Goal: Task Accomplishment & Management: Manage account settings

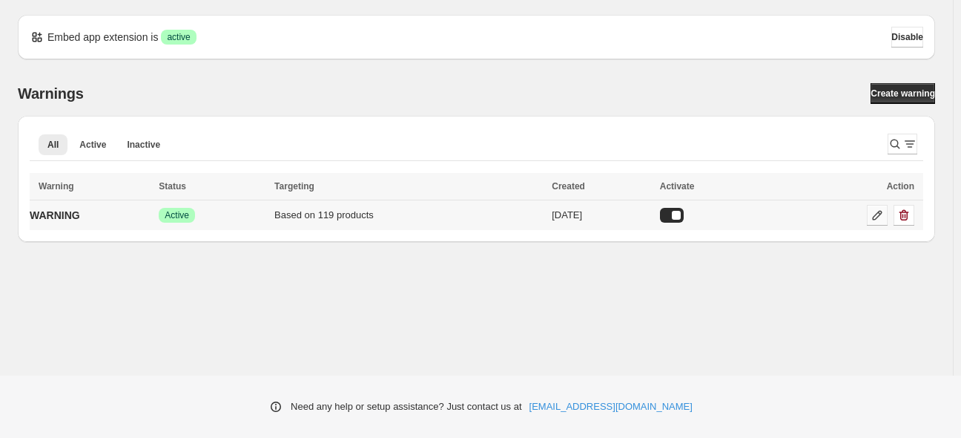
click at [868, 214] on link at bounding box center [877, 215] width 21 height 21
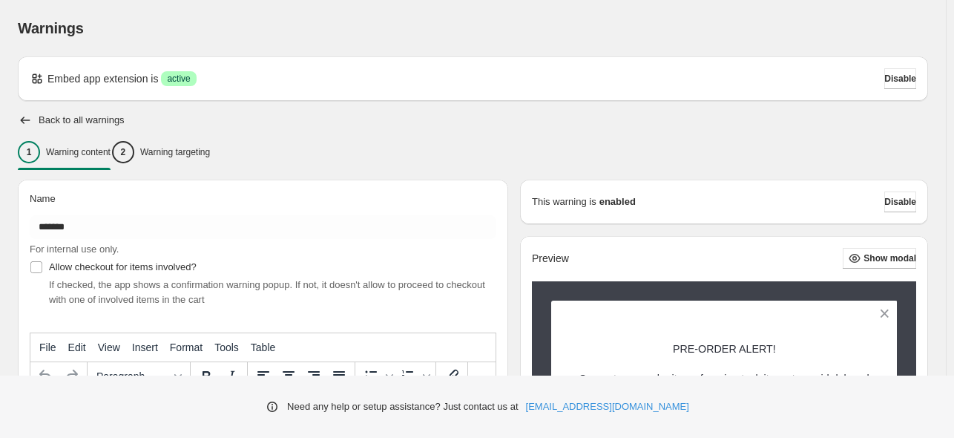
type input "*******"
type input "**********"
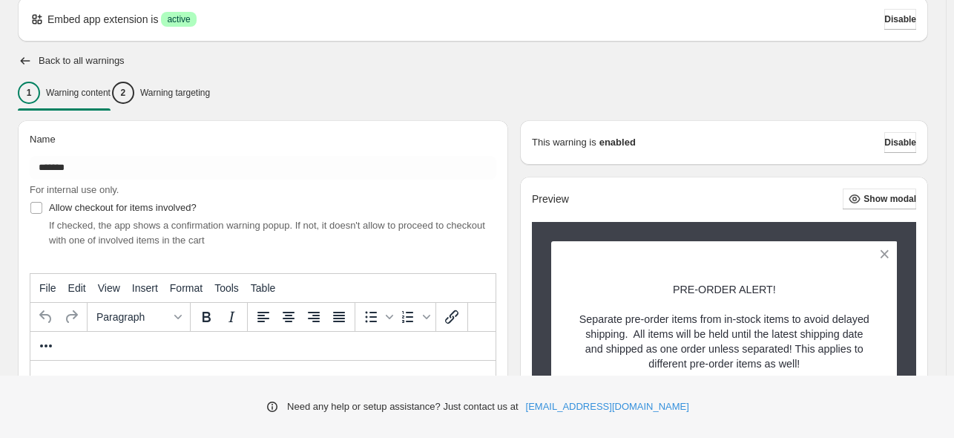
scroll to position [59, 0]
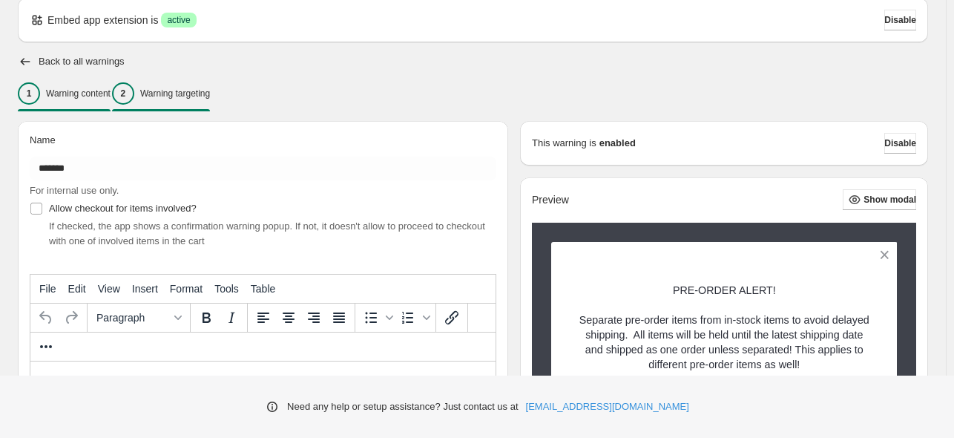
click at [208, 102] on div "2 Warning targeting" at bounding box center [161, 93] width 98 height 22
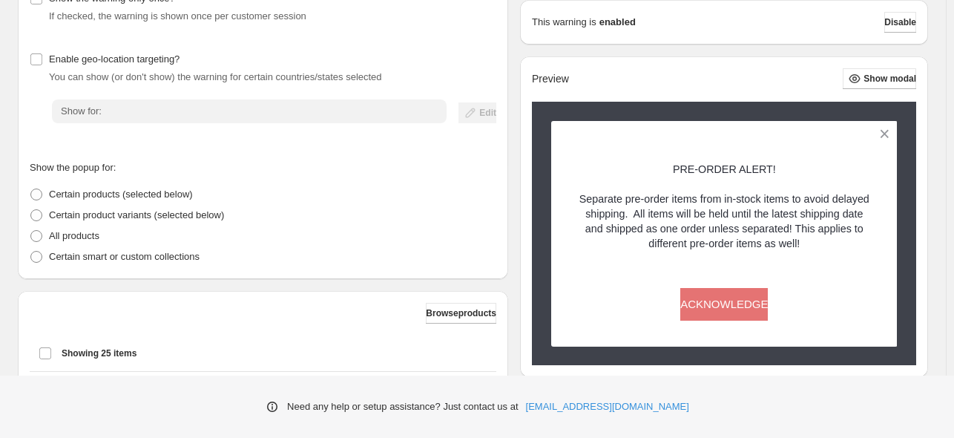
scroll to position [207, 0]
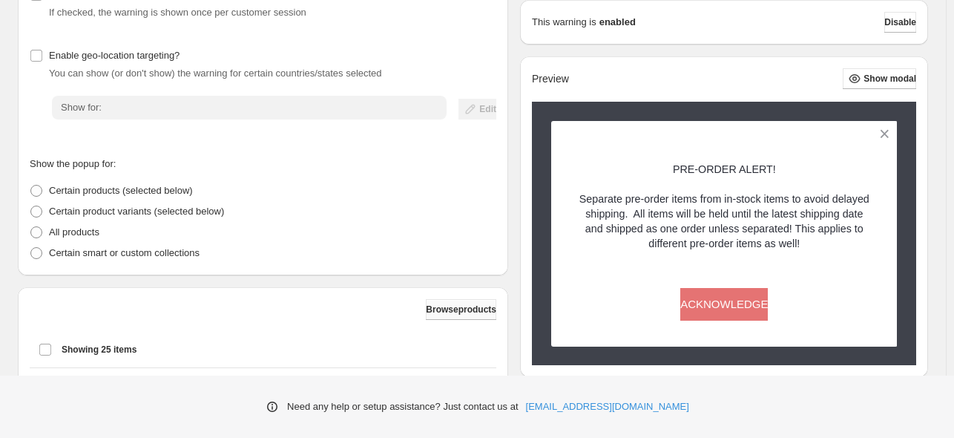
click at [459, 320] on button "Browse products" at bounding box center [461, 309] width 70 height 21
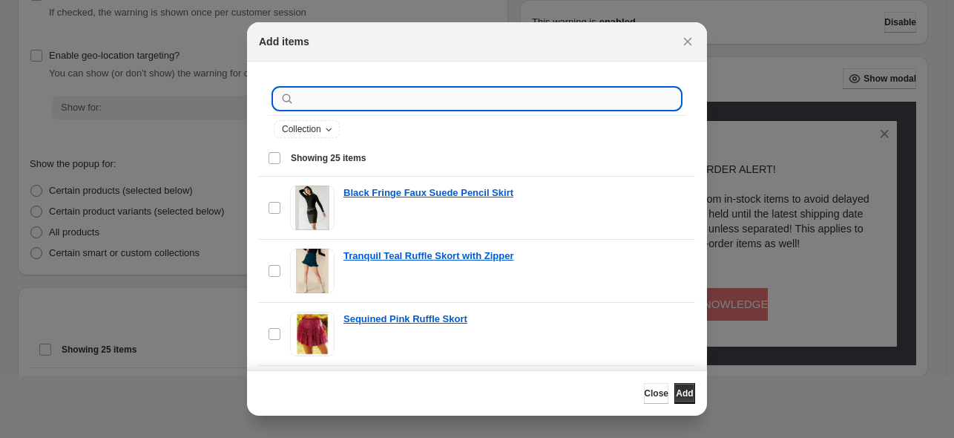
click at [378, 98] on input ":r19:" at bounding box center [488, 98] width 383 height 21
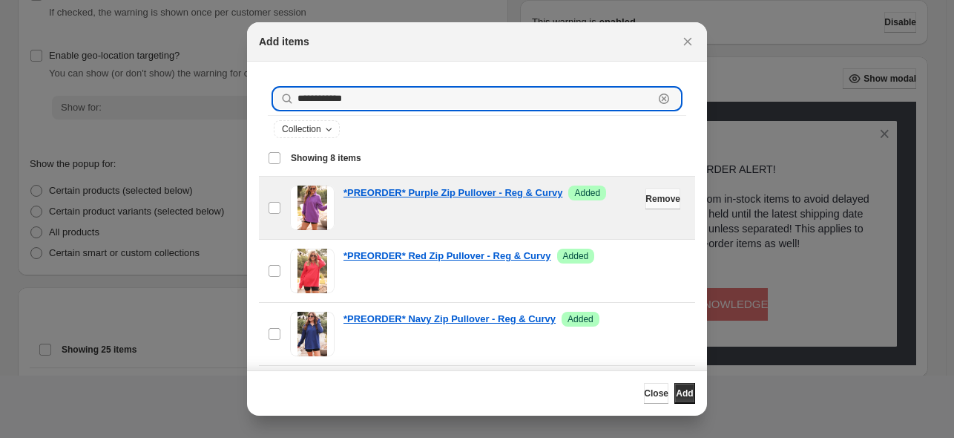
type input "**********"
click at [645, 203] on span "Remove" at bounding box center [662, 199] width 35 height 12
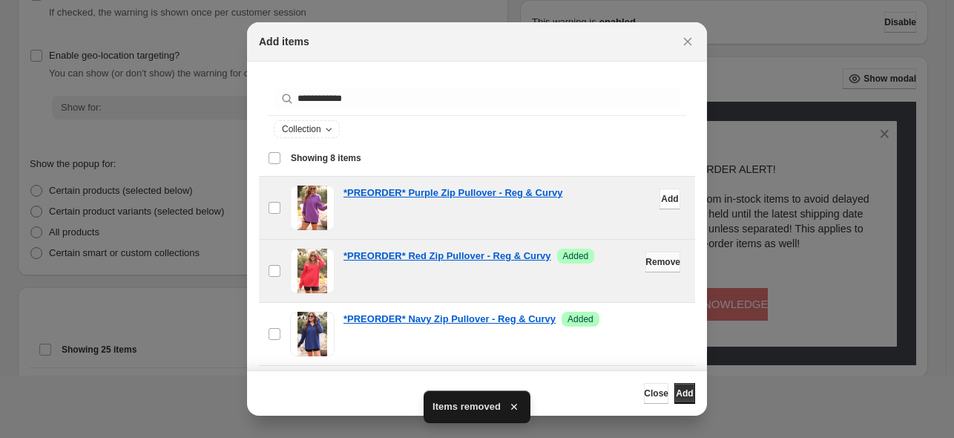
click at [645, 265] on span "Remove" at bounding box center [662, 262] width 35 height 12
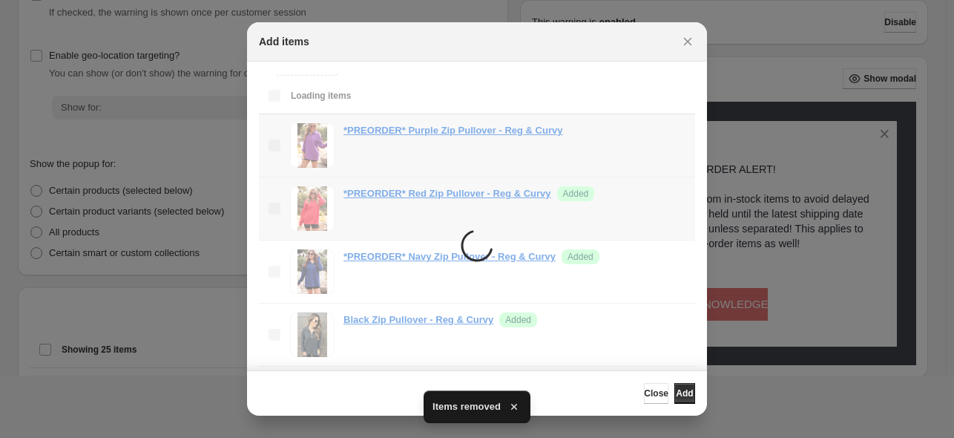
scroll to position [74, 0]
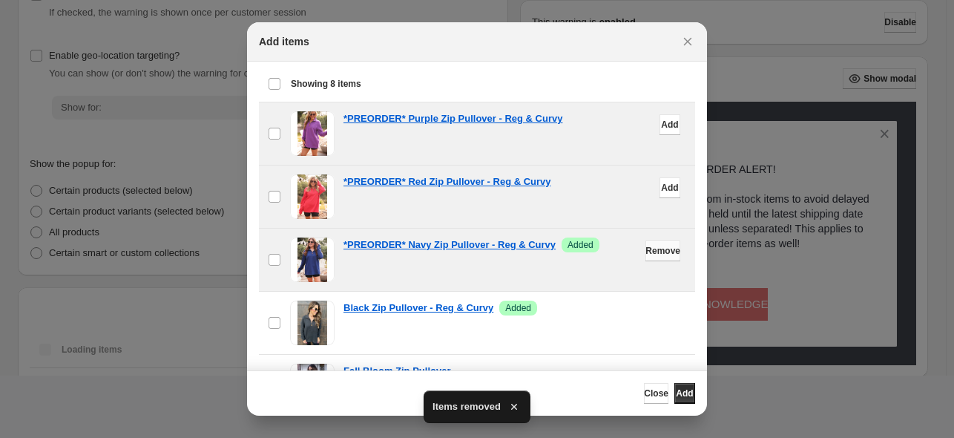
click at [645, 251] on span "Remove" at bounding box center [662, 251] width 35 height 12
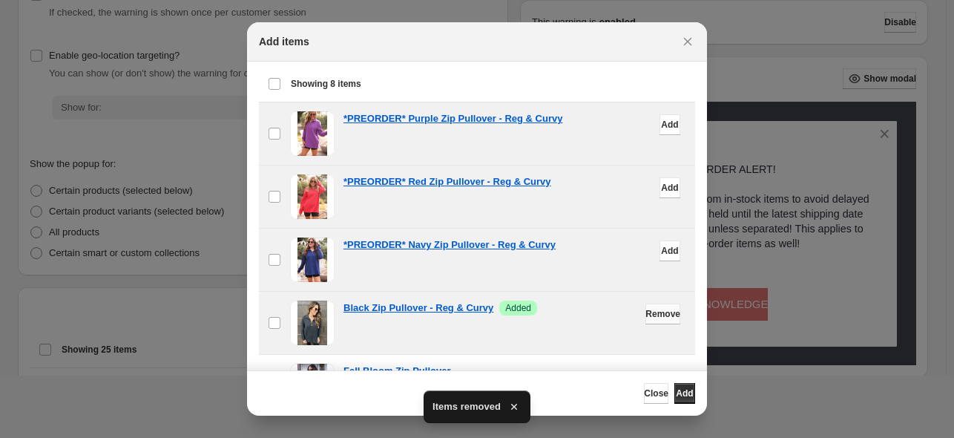
click at [645, 309] on span "Remove" at bounding box center [662, 314] width 35 height 12
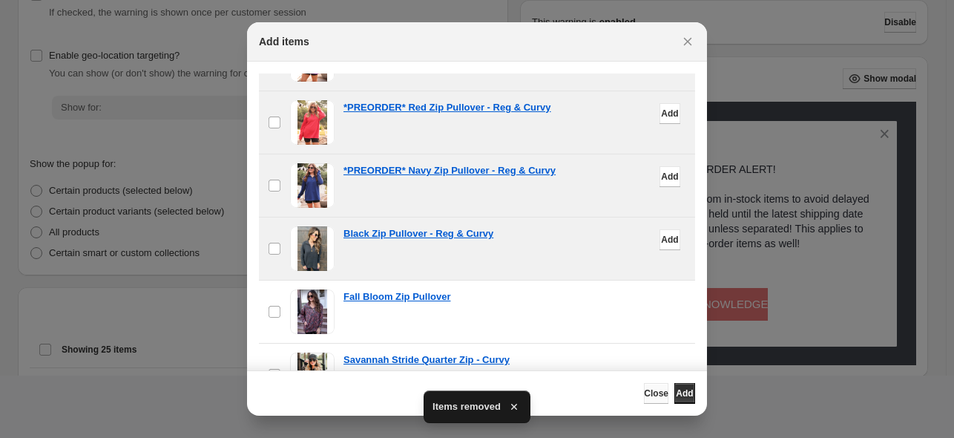
click at [644, 389] on span "Close" at bounding box center [656, 393] width 24 height 12
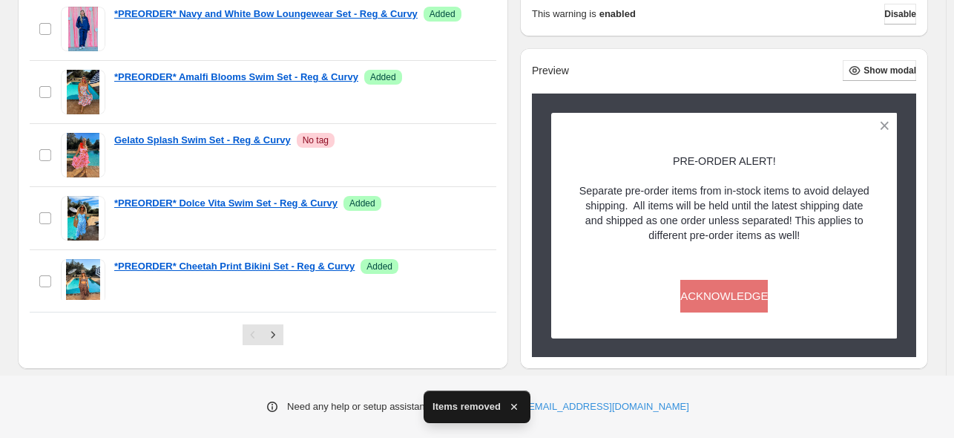
scroll to position [604, 0]
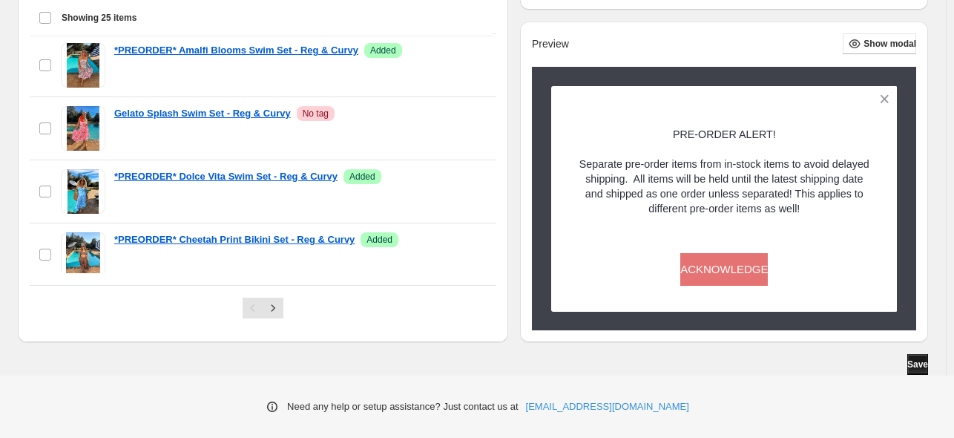
click at [909, 368] on span "Save" at bounding box center [917, 364] width 21 height 12
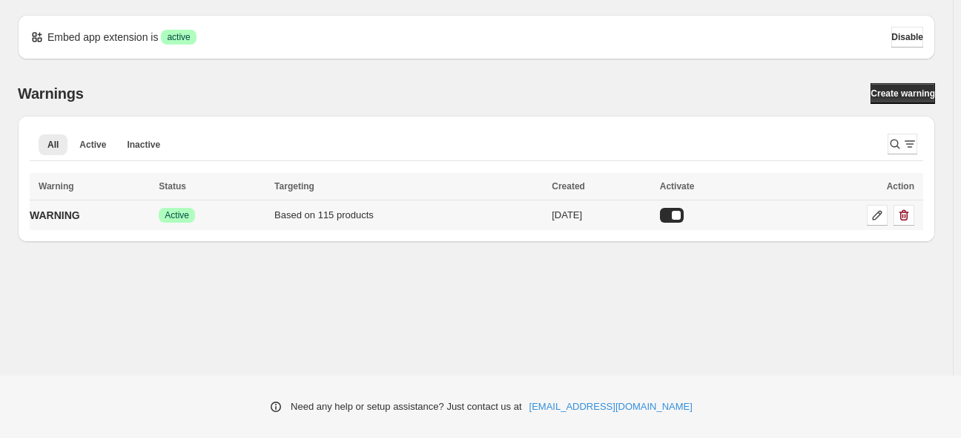
click at [866, 214] on div at bounding box center [842, 215] width 143 height 21
click at [878, 214] on icon at bounding box center [877, 215] width 15 height 15
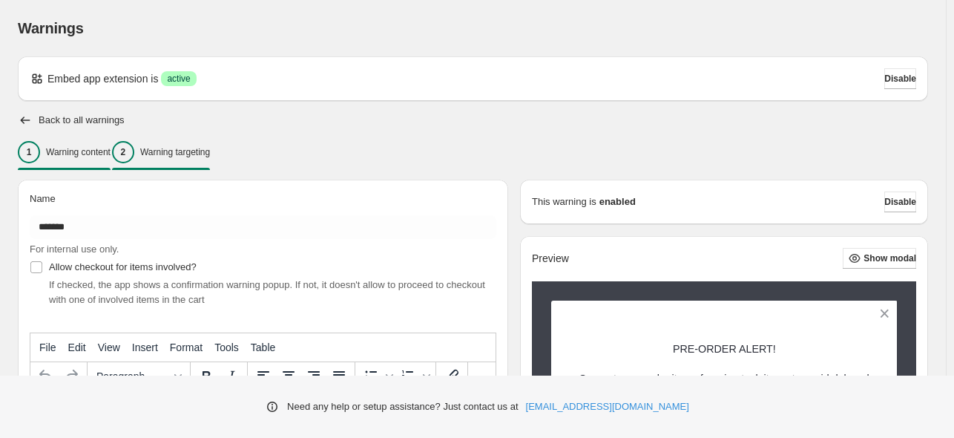
click at [209, 148] on p "Warning targeting" at bounding box center [175, 152] width 70 height 12
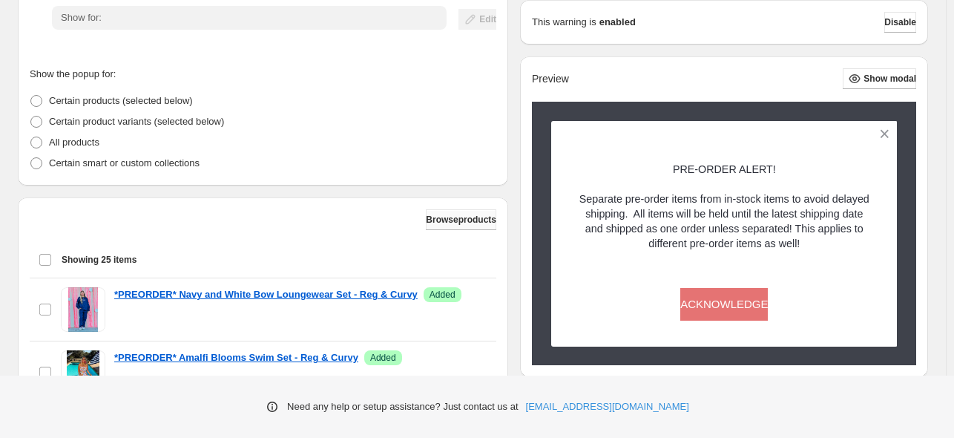
click at [488, 143] on ul "Certain products (selected below) Certain product variants (selected below) All…" at bounding box center [263, 132] width 467 height 83
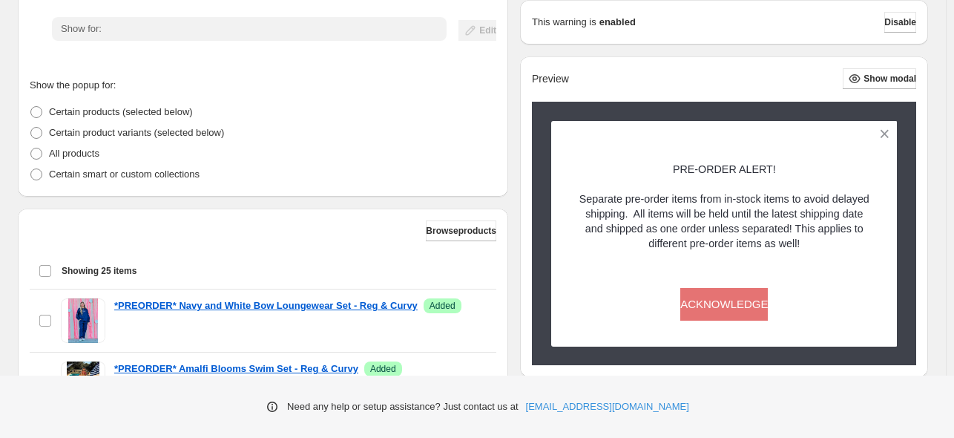
scroll to position [297, 0]
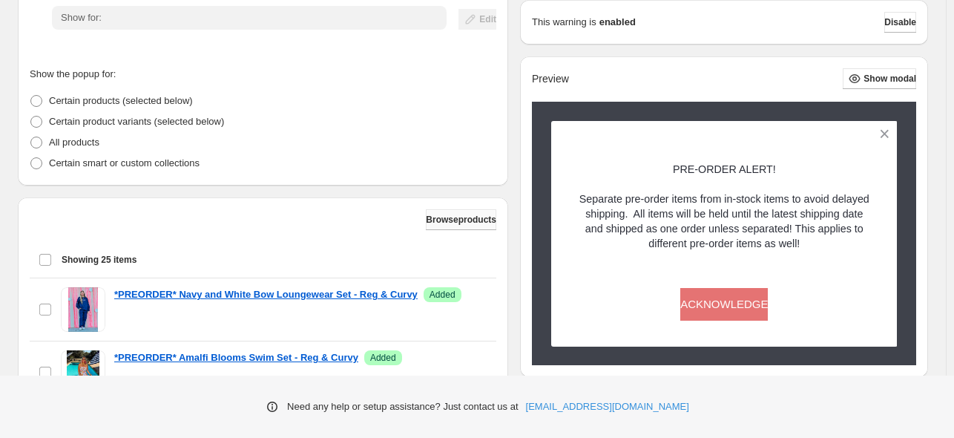
click at [455, 227] on button "Browse products" at bounding box center [461, 219] width 70 height 21
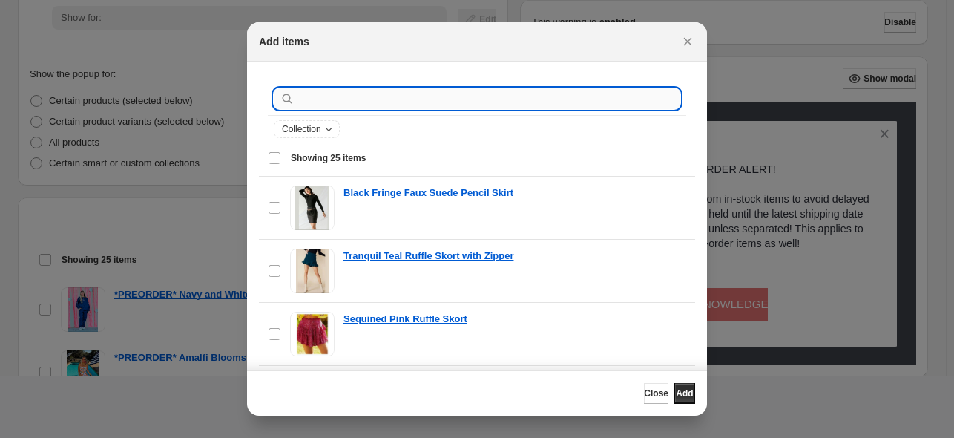
click at [368, 106] on input ":r19:" at bounding box center [488, 98] width 383 height 21
type input "*"
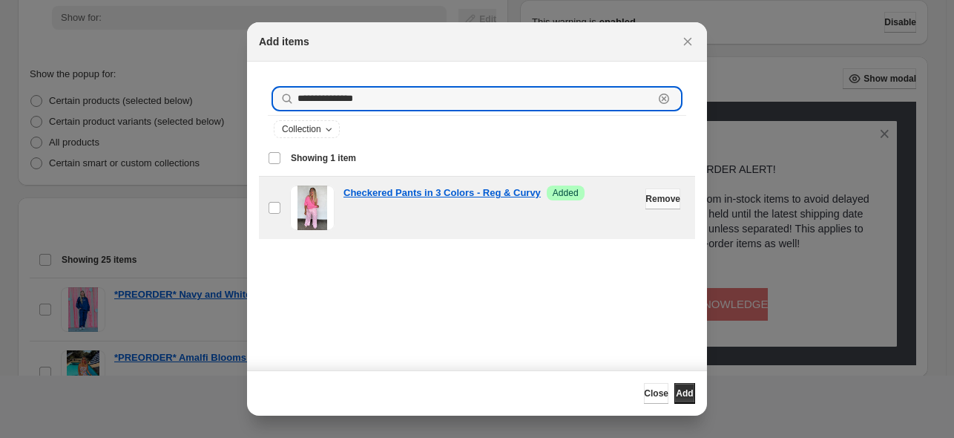
type input "**********"
click at [645, 199] on span "Remove" at bounding box center [662, 199] width 35 height 12
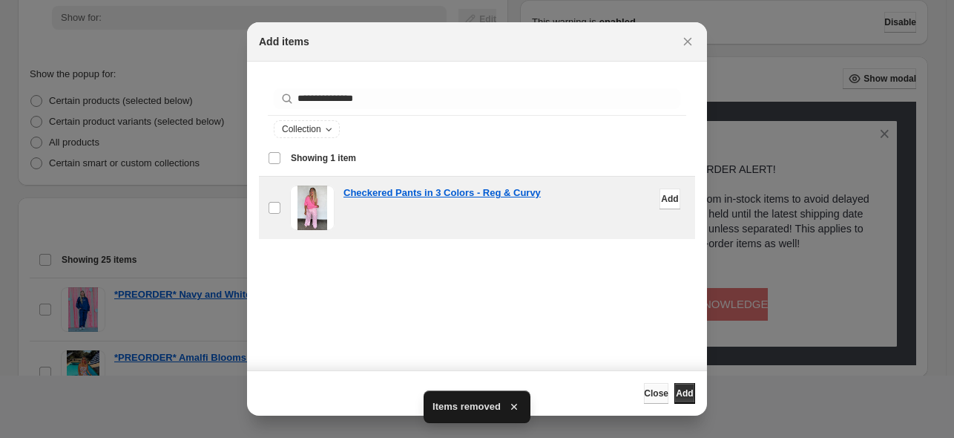
click at [644, 392] on span "Close" at bounding box center [656, 393] width 24 height 12
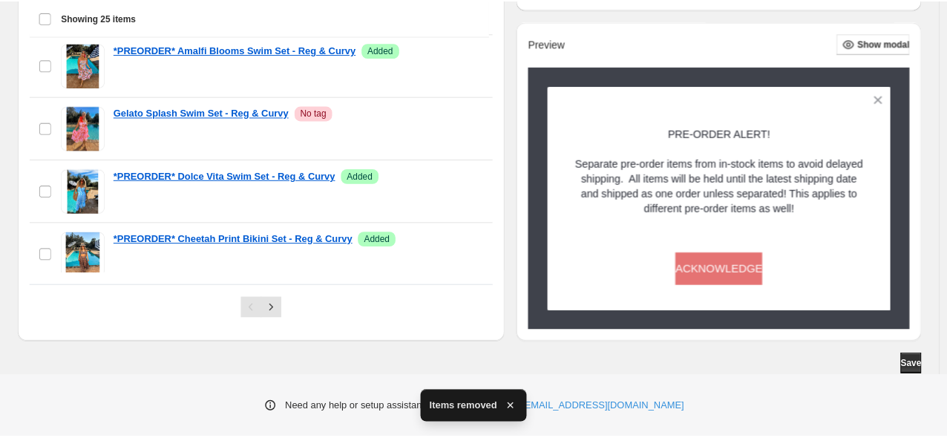
scroll to position [604, 0]
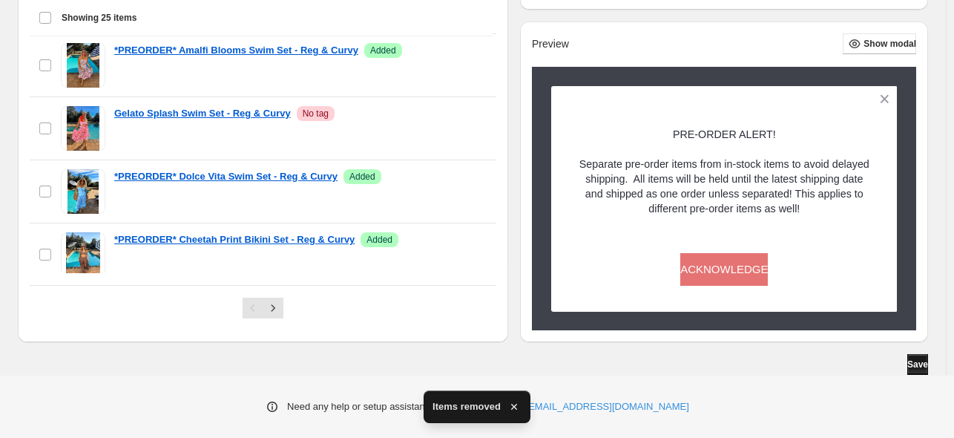
click at [923, 374] on button "Save" at bounding box center [917, 364] width 21 height 21
